Goal: Transaction & Acquisition: Download file/media

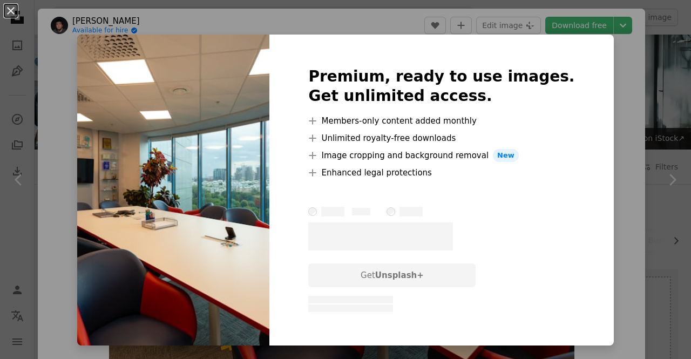
scroll to position [1728, 0]
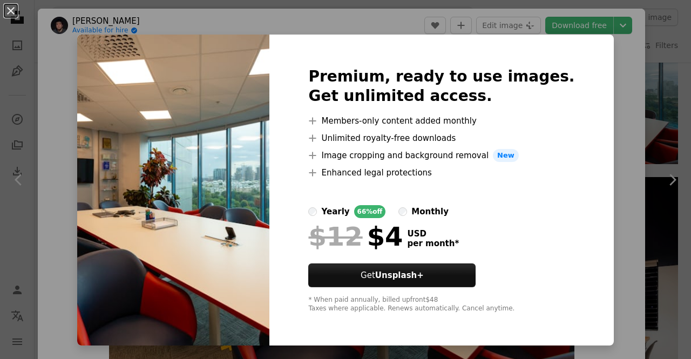
click at [606, 112] on div "An X shape Premium, ready to use images. Get unlimited access. A plus sign Memb…" at bounding box center [345, 179] width 691 height 359
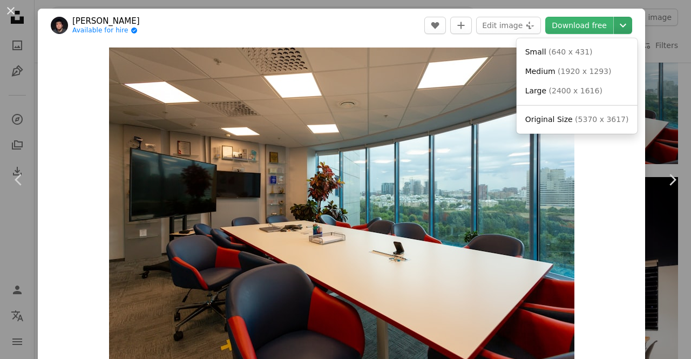
click at [620, 25] on icon "Choose download size" at bounding box center [623, 26] width 6 height 4
click at [593, 54] on link "Small ( 640 x 431 )" at bounding box center [577, 52] width 112 height 19
